Goal: Task Accomplishment & Management: Manage account settings

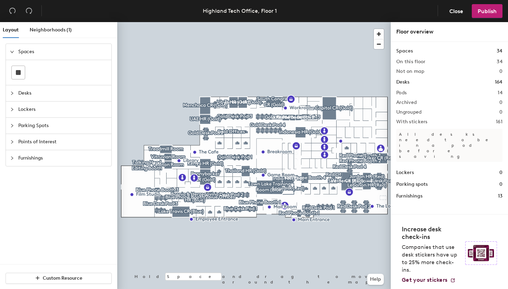
click at [13, 93] on icon "collapsed" at bounding box center [12, 93] width 4 height 4
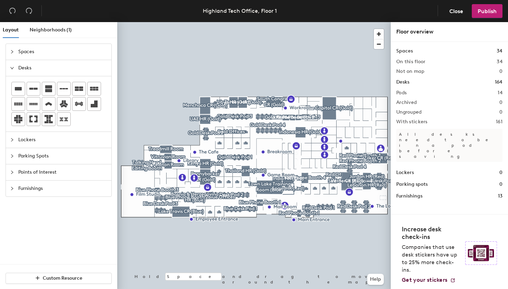
click at [14, 69] on div at bounding box center [14, 68] width 8 height 8
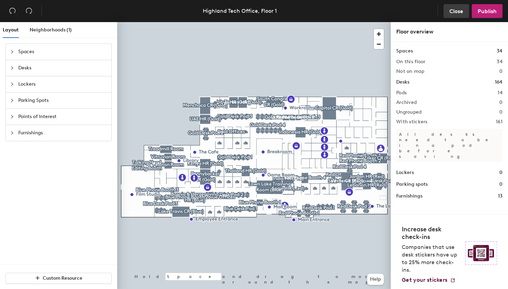
click at [461, 11] on span "Close" at bounding box center [456, 11] width 14 height 7
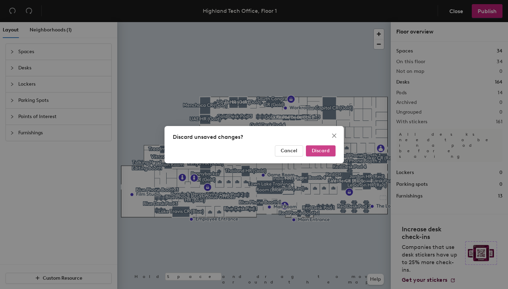
click at [329, 149] on span "Discard" at bounding box center [321, 151] width 18 height 6
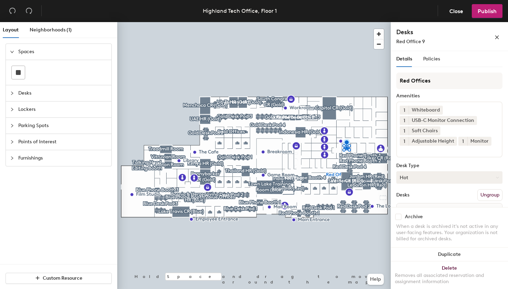
click at [438, 180] on button "Hot" at bounding box center [449, 177] width 106 height 12
click at [434, 199] on div "Assigned" at bounding box center [430, 198] width 69 height 10
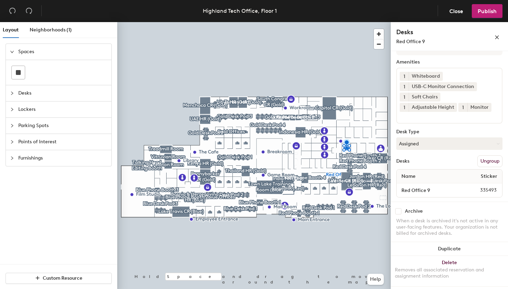
scroll to position [34, 0]
click at [426, 191] on input "Red Office 9" at bounding box center [430, 190] width 65 height 10
click at [430, 191] on input "Red Office 9" at bounding box center [430, 190] width 65 height 10
type input "R"
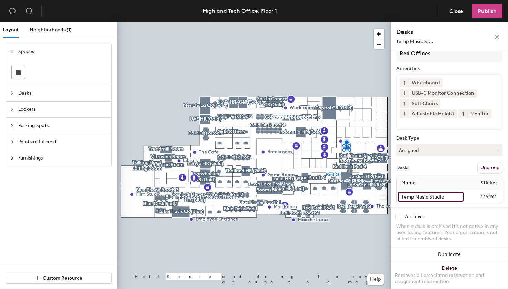
type input "Temp Music Studio"
click at [493, 11] on span "Publish" at bounding box center [486, 11] width 19 height 7
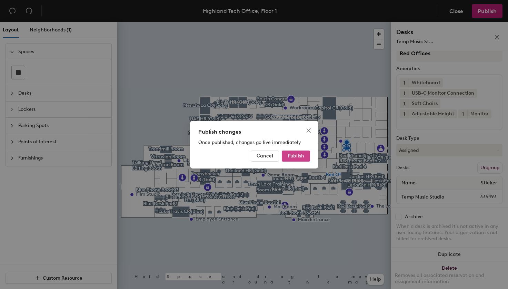
click at [303, 157] on span "Publish" at bounding box center [295, 156] width 17 height 6
